Goal: Task Accomplishment & Management: Complete application form

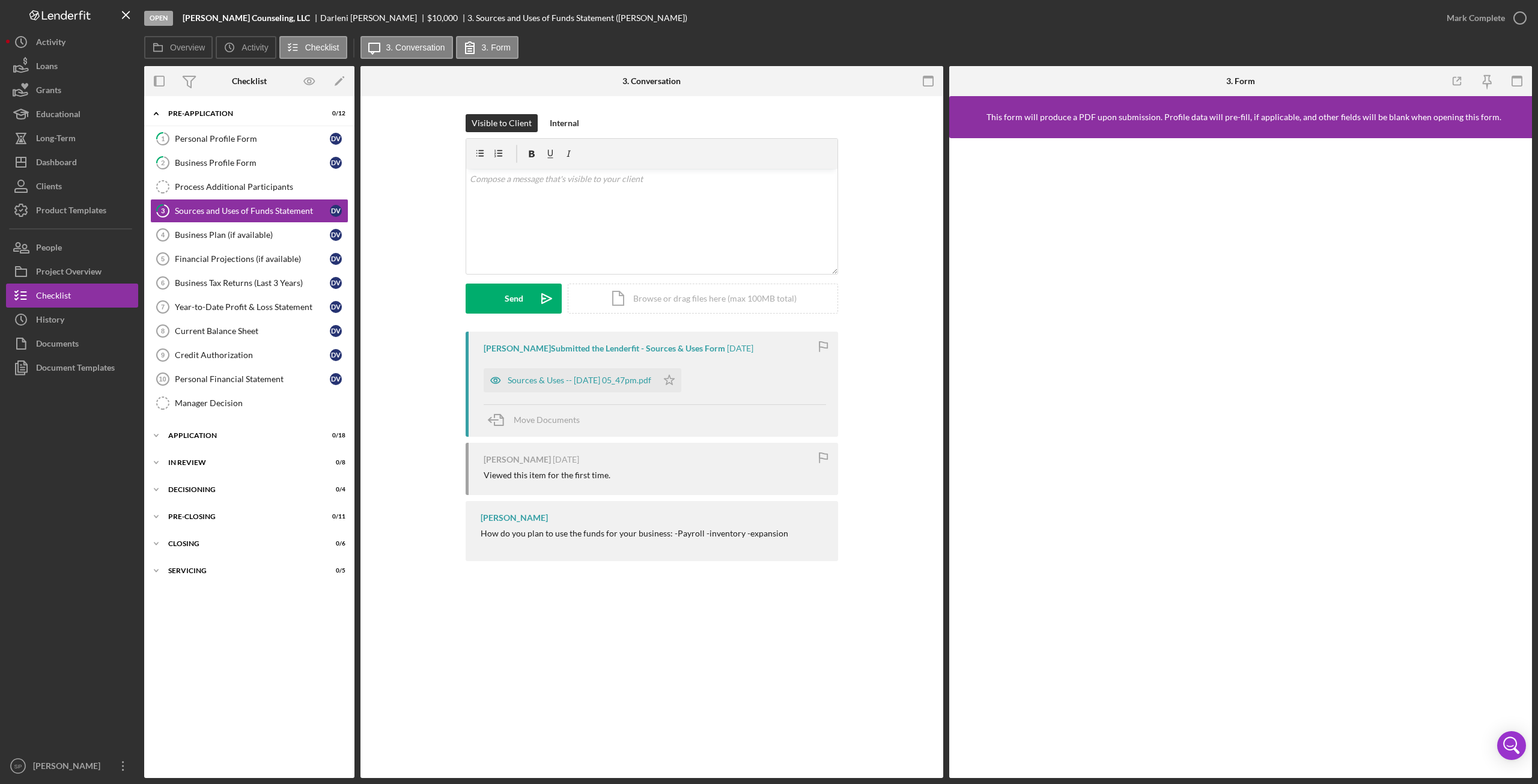
click at [61, 557] on div at bounding box center [72, 566] width 132 height 374
click at [75, 272] on div "Project Overview" at bounding box center [68, 273] width 65 height 27
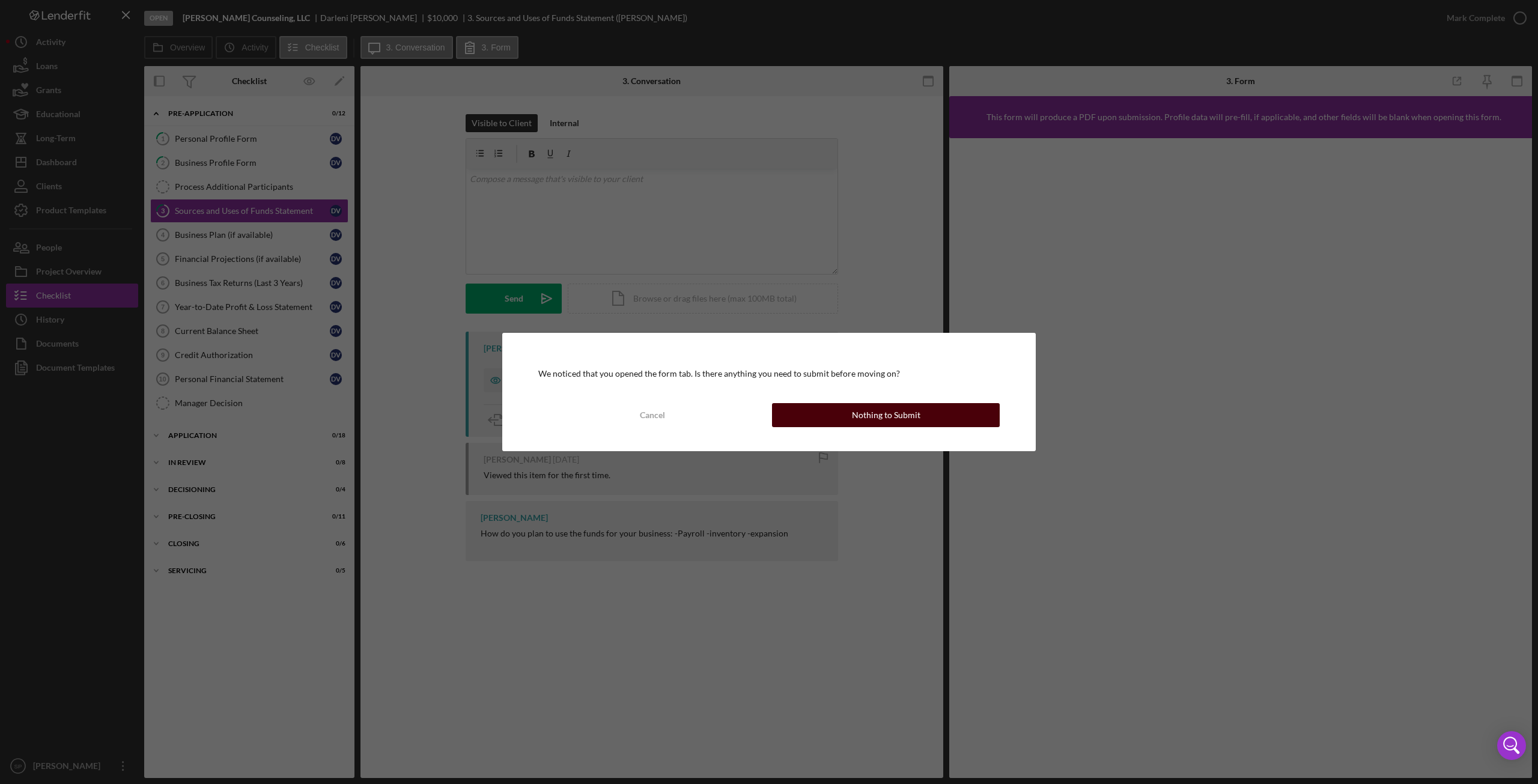
click at [876, 411] on div "Nothing to Submit" at bounding box center [885, 414] width 68 height 24
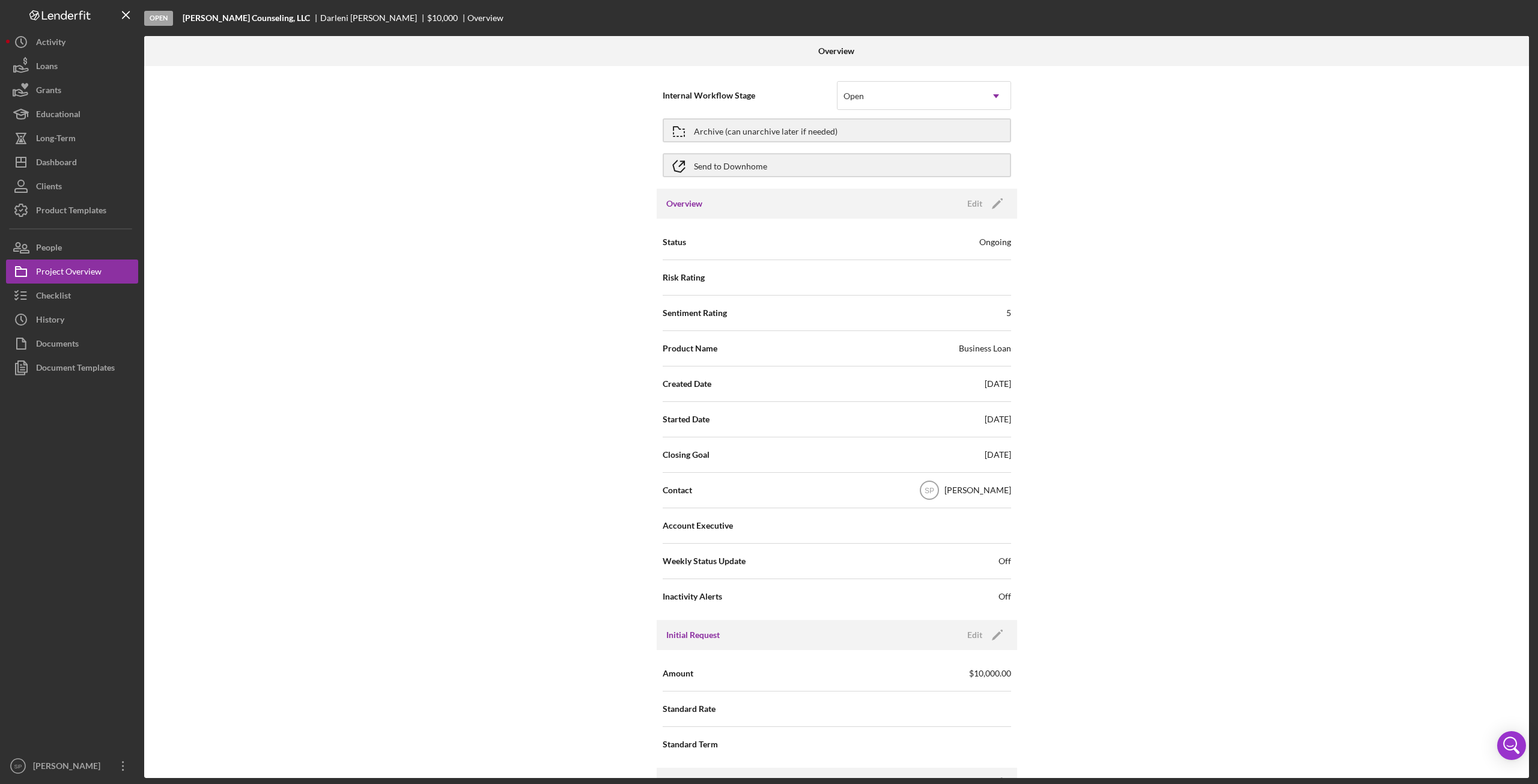
click at [55, 14] on icon at bounding box center [57, 16] width 6 height 6
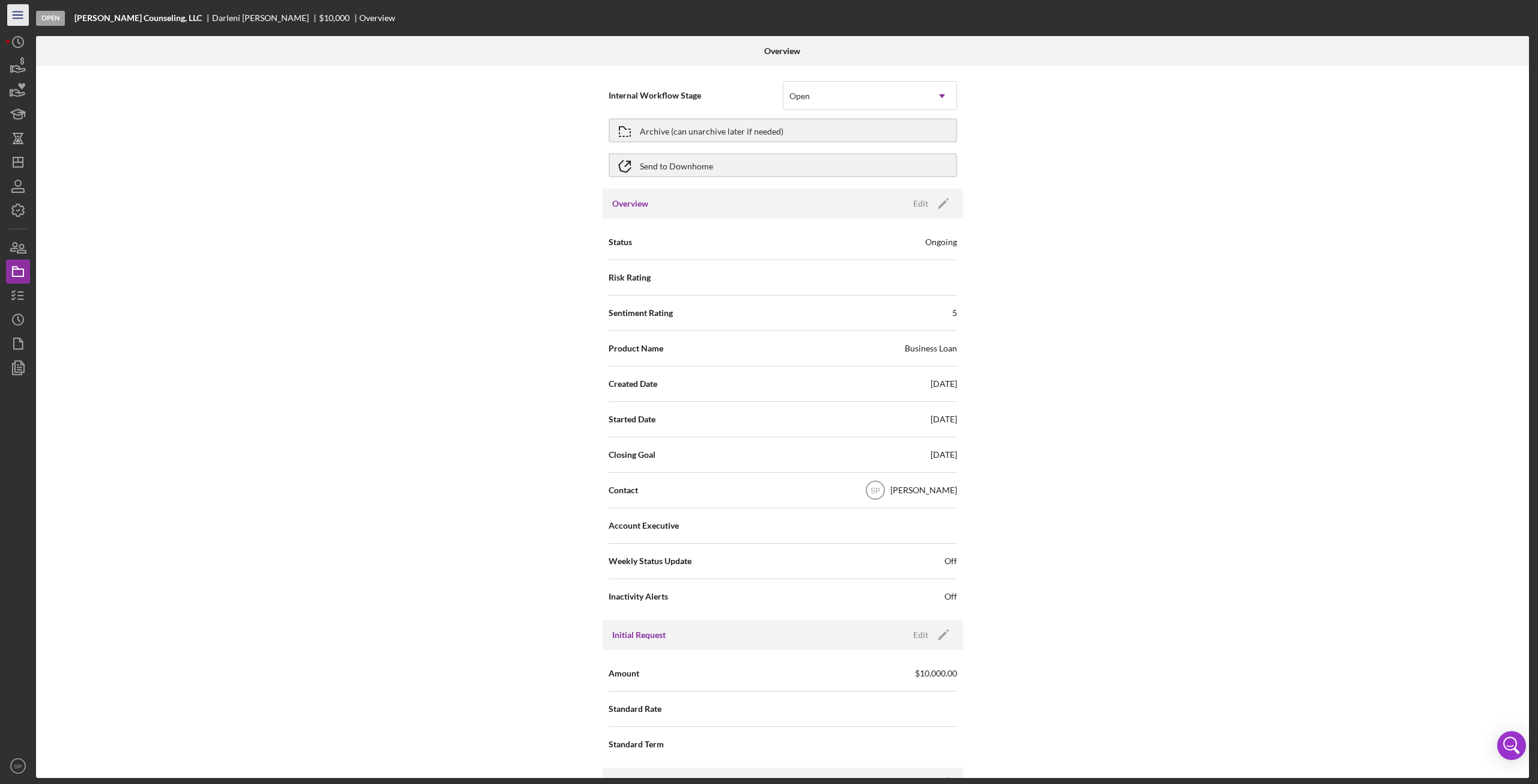
click at [15, 13] on icon "Icon/Menu" at bounding box center [19, 16] width 27 height 27
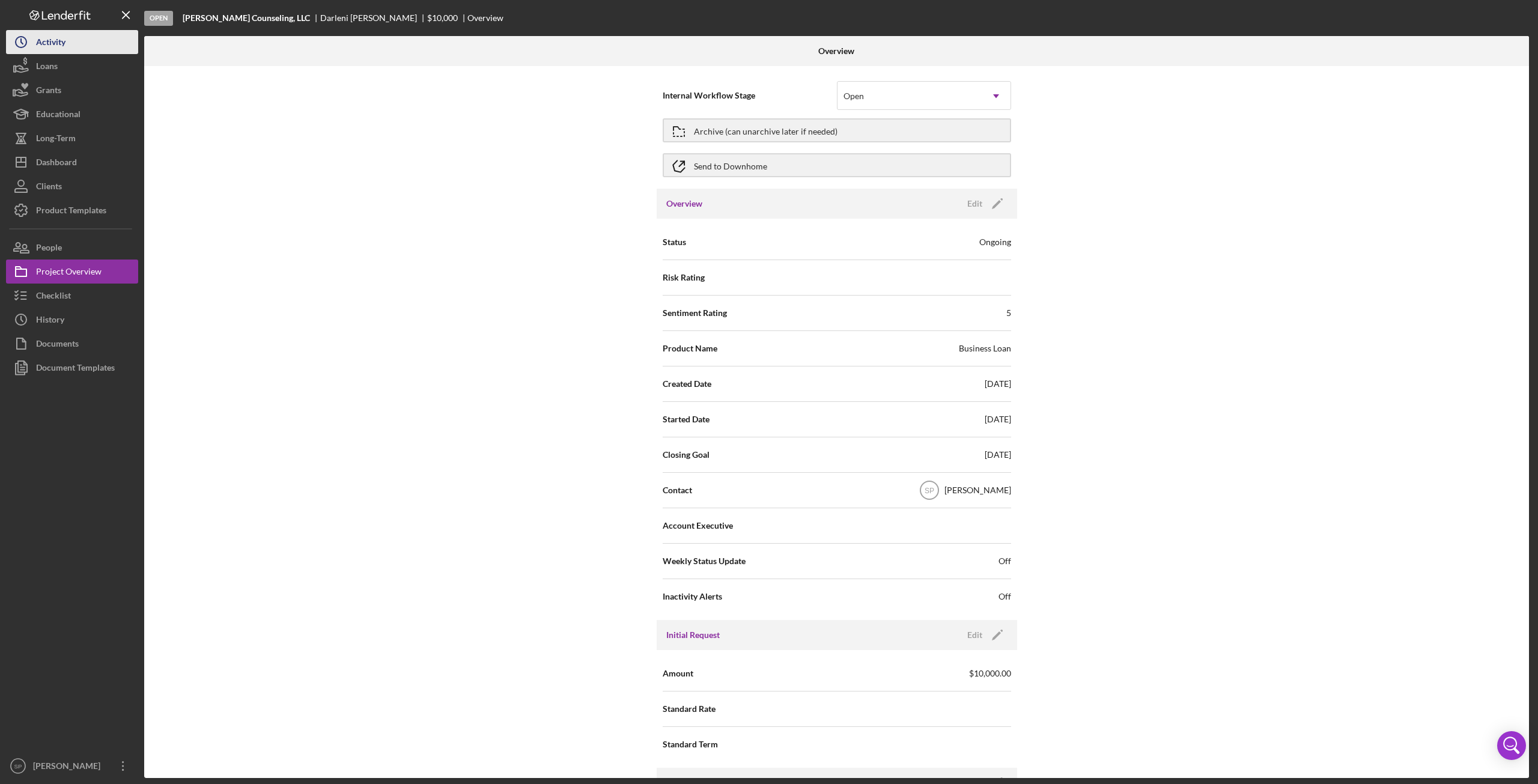
click at [53, 42] on div "Activity" at bounding box center [50, 44] width 29 height 27
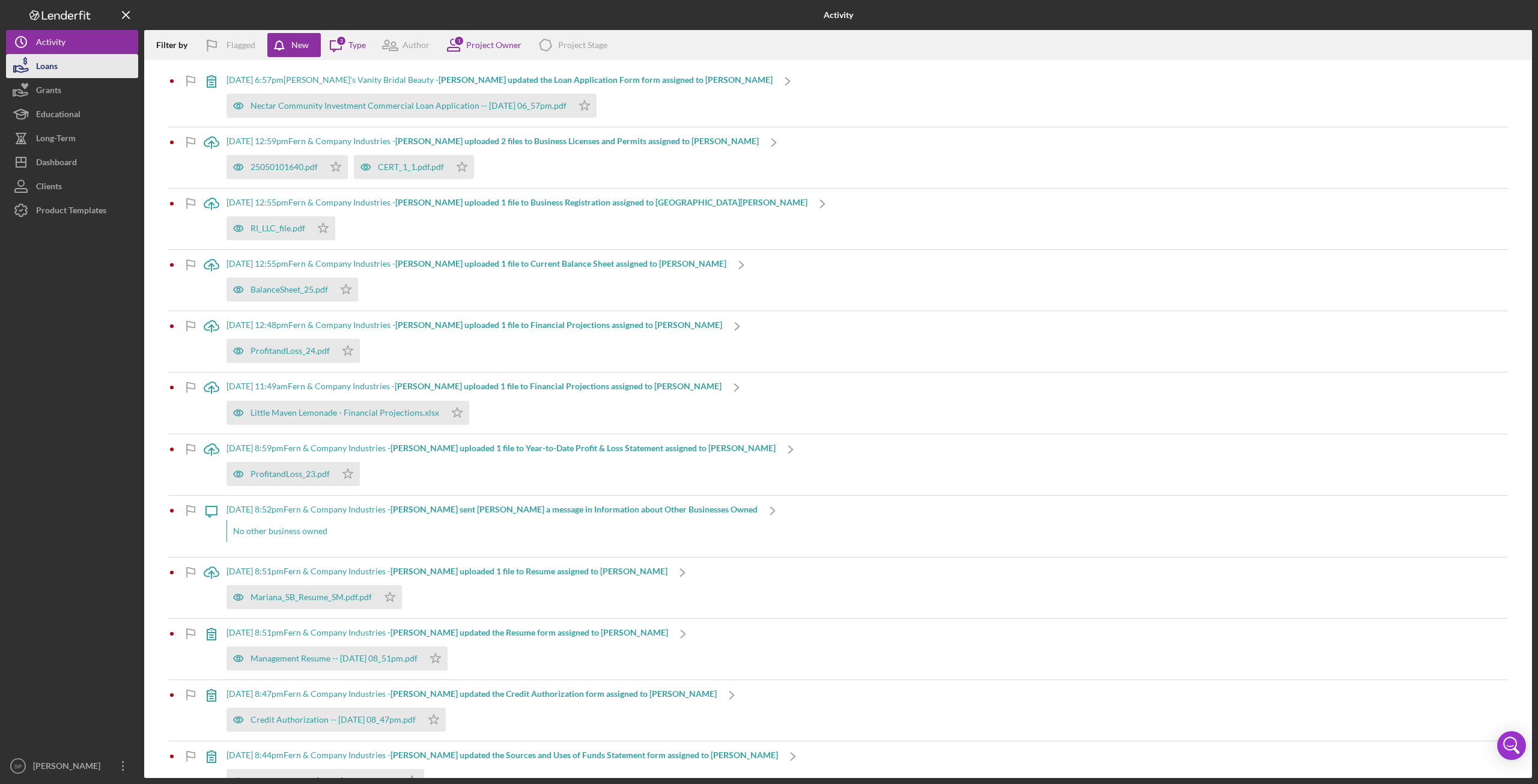
click at [75, 65] on button "Loans" at bounding box center [72, 65] width 132 height 24
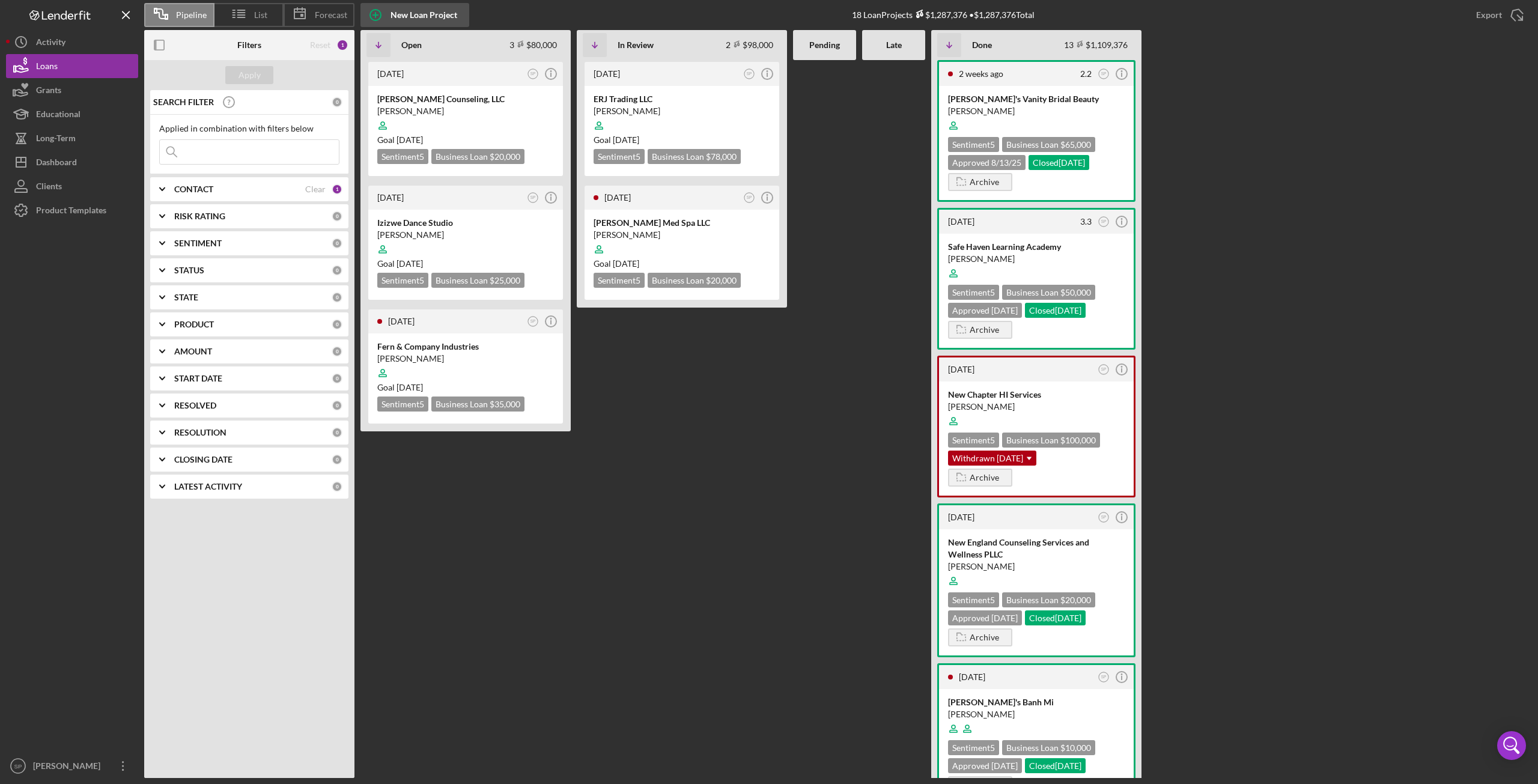
click at [404, 13] on div "New Loan Project" at bounding box center [424, 14] width 67 height 24
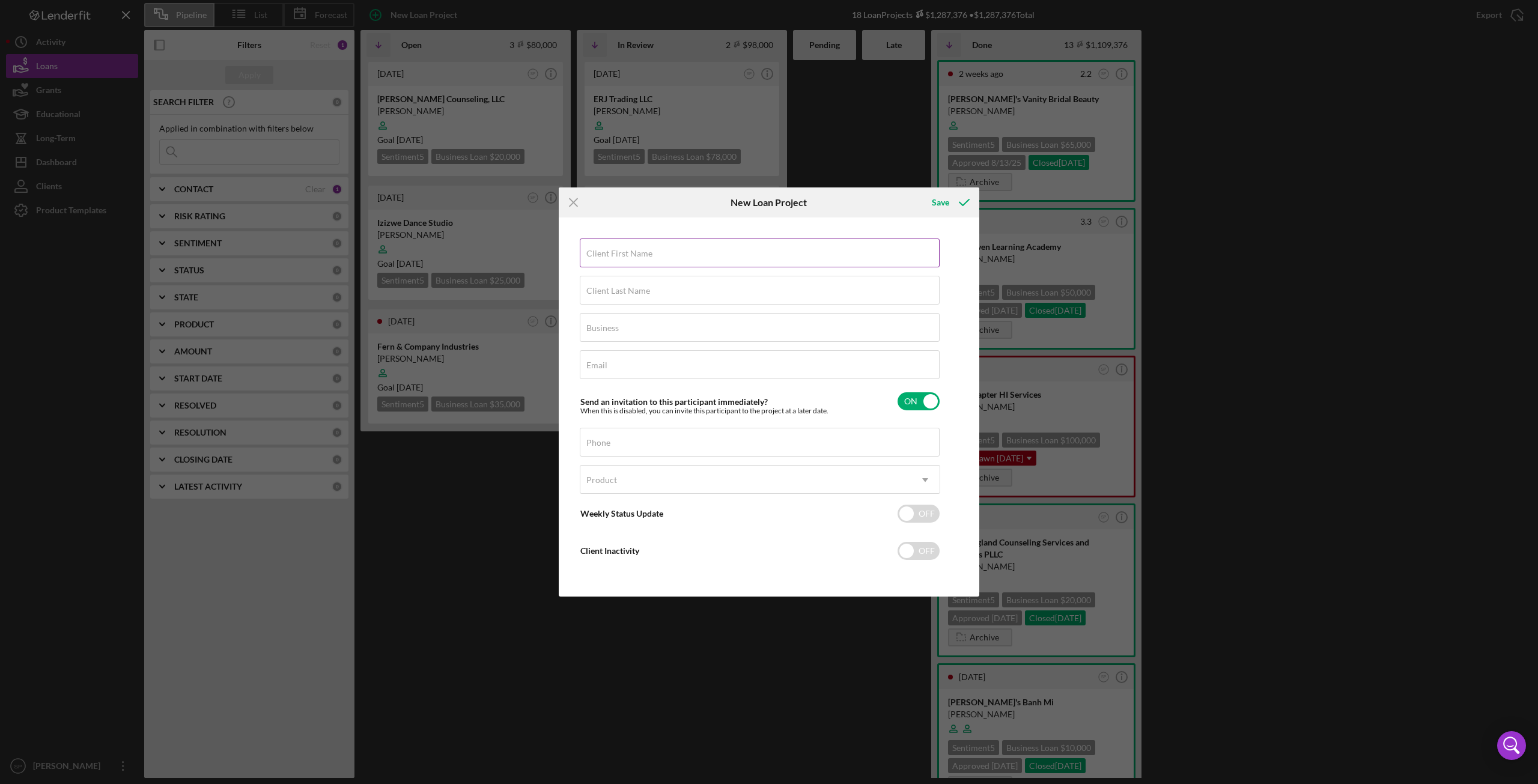
click at [668, 258] on input "Client First Name" at bounding box center [759, 253] width 360 height 29
type input "[PERSON_NAME]"
click at [577, 200] on line at bounding box center [573, 202] width 8 height 8
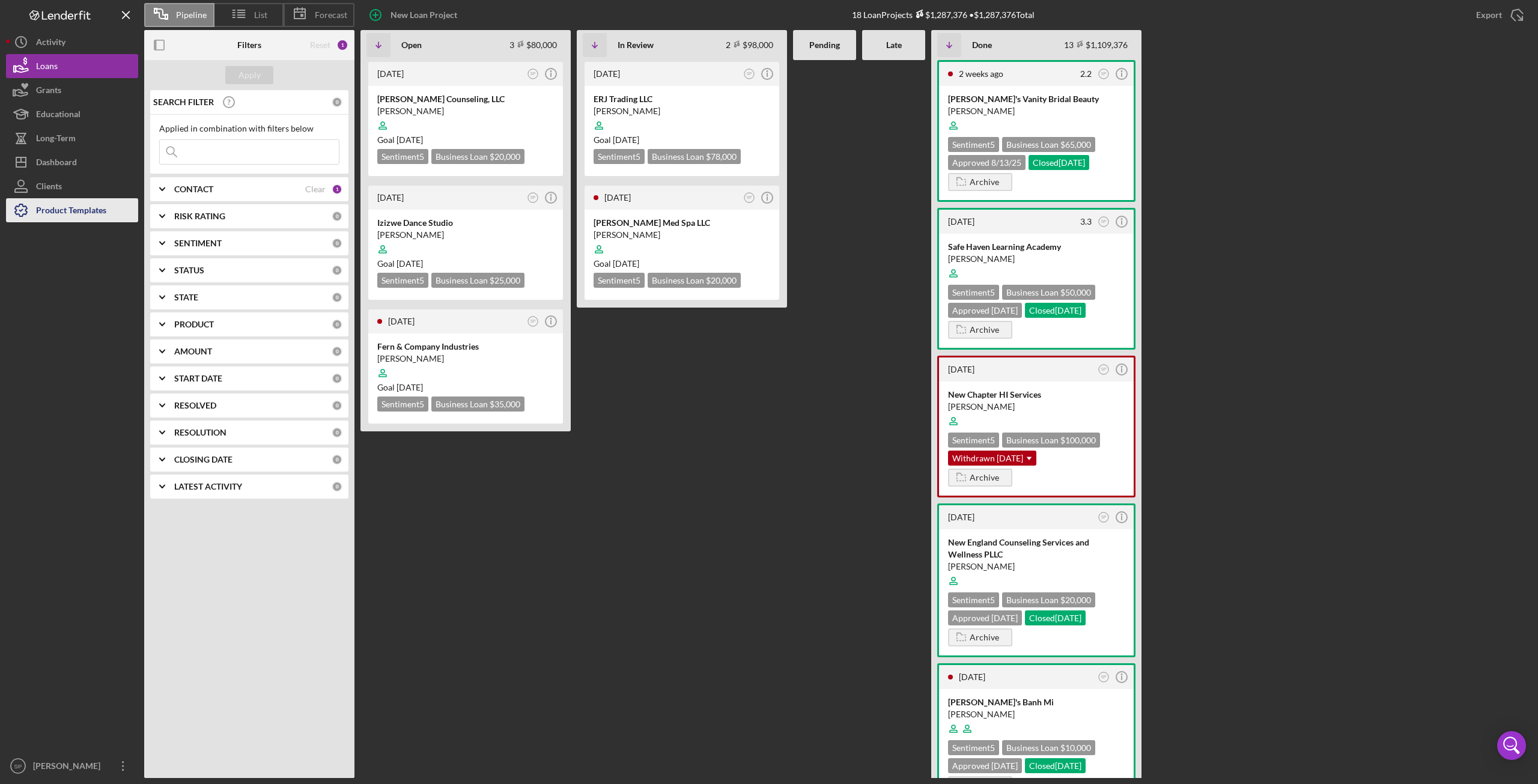
click at [75, 210] on div "Product Templates" at bounding box center [71, 212] width 70 height 27
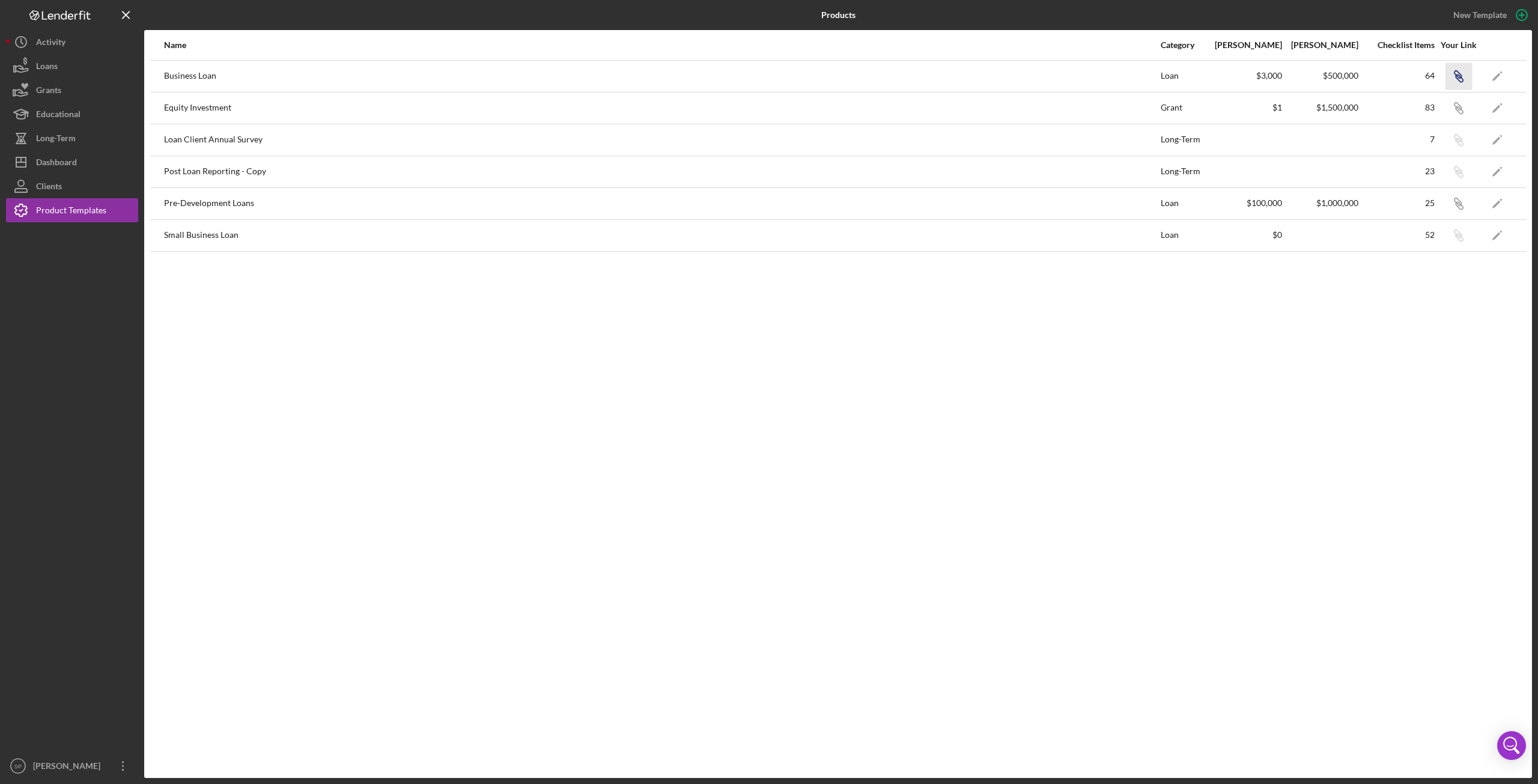
click at [1458, 76] on icon "Icon/Link" at bounding box center [1458, 76] width 27 height 27
